Goal: Communication & Community: Answer question/provide support

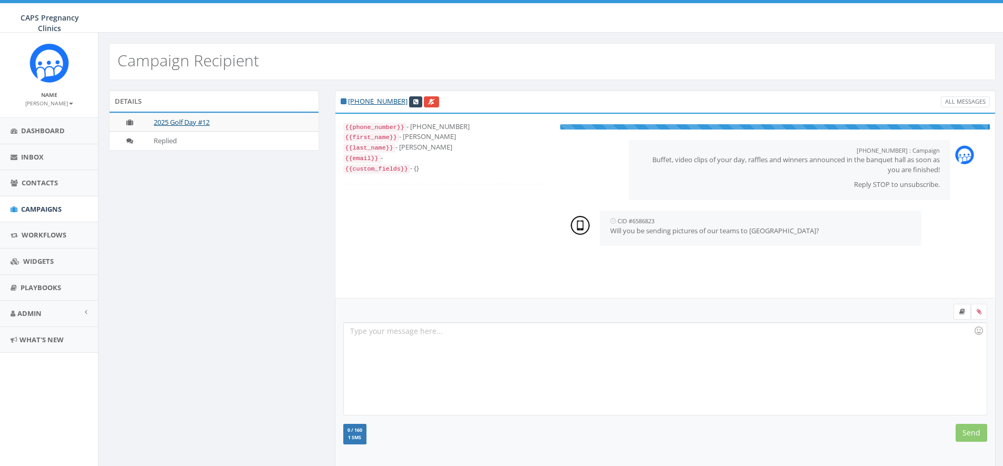
scroll to position [21, 0]
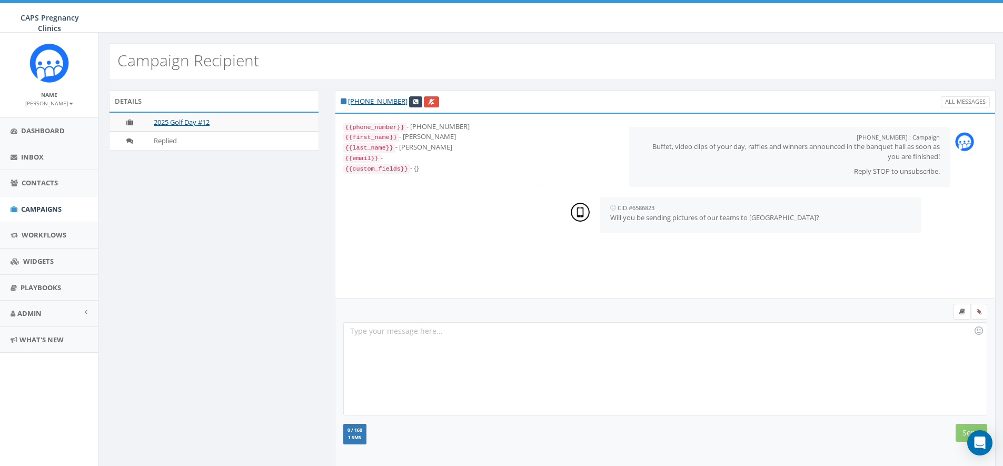
click at [470, 341] on div at bounding box center [665, 369] width 643 height 92
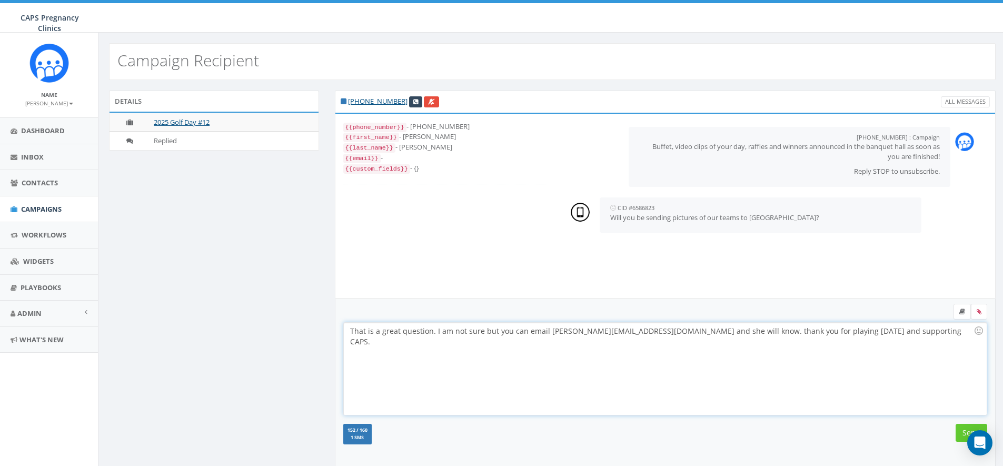
click at [692, 335] on div "That is a great question. I am not sure but you can email [PERSON_NAME][EMAIL_A…" at bounding box center [665, 369] width 643 height 92
click at [900, 333] on div "That is a great question. I am not sure but you can email [PERSON_NAME][EMAIL_A…" at bounding box center [665, 369] width 643 height 92
click at [958, 431] on input "Send" at bounding box center [971, 433] width 32 height 18
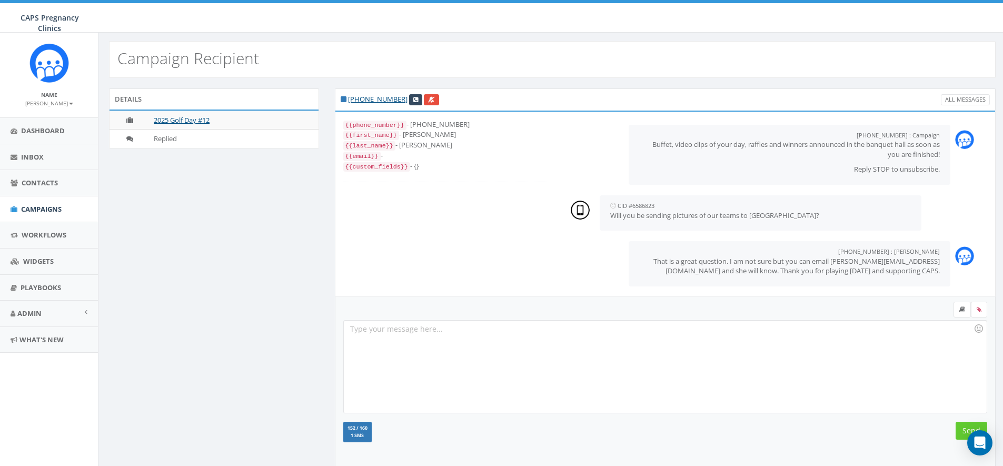
scroll to position [0, 0]
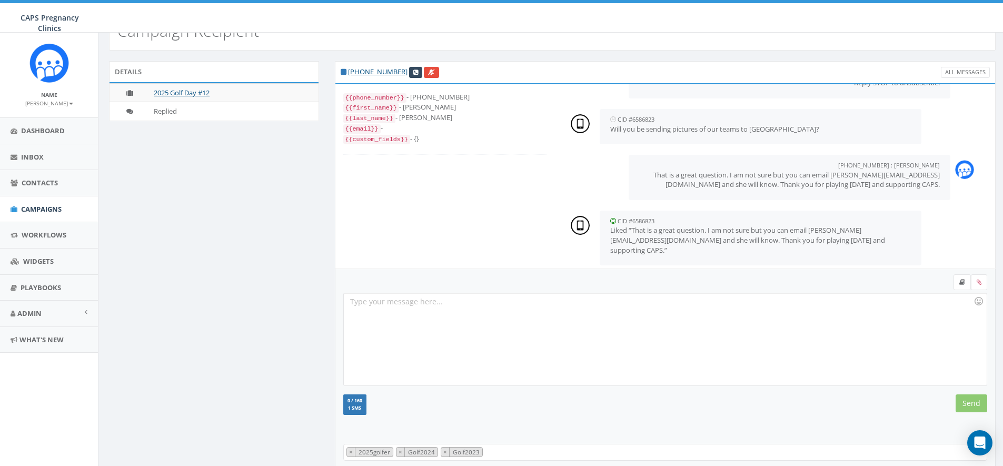
scroll to position [62, 0]
